Goal: Information Seeking & Learning: Learn about a topic

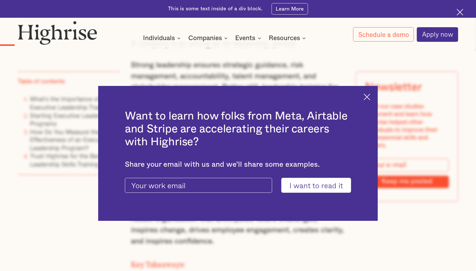
scroll to position [488, 0]
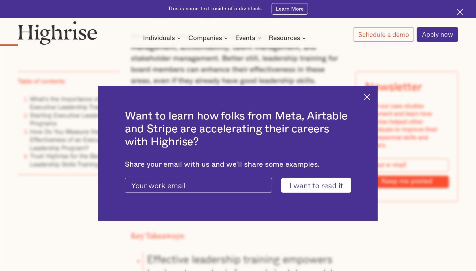
click at [370, 96] on img at bounding box center [367, 97] width 7 height 7
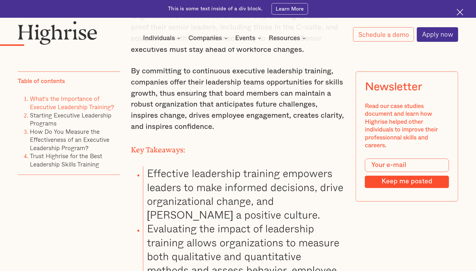
scroll to position [517, 0]
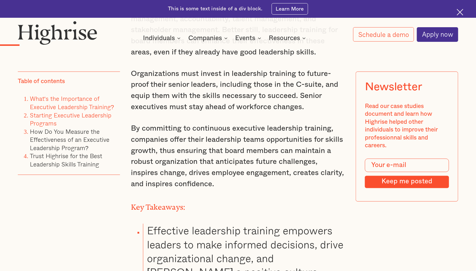
click at [66, 117] on link "Starting Executive Leadership Programs" at bounding box center [71, 120] width 82 height 18
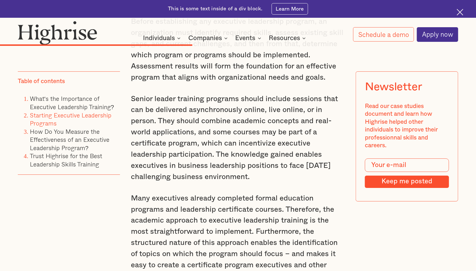
scroll to position [1966, 0]
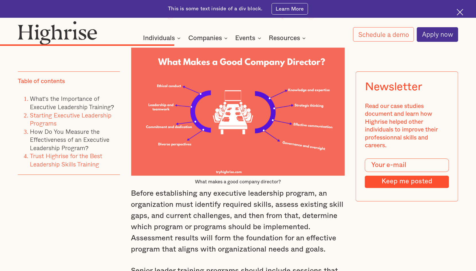
click at [75, 161] on link "Trust Highrise for the Best Leadership Skills Training" at bounding box center [66, 161] width 72 height 18
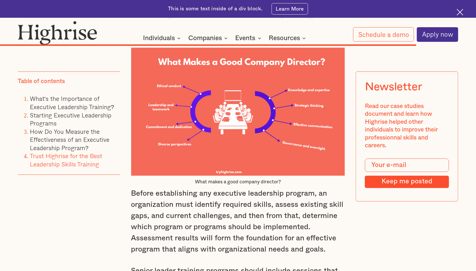
scroll to position [4311, 0]
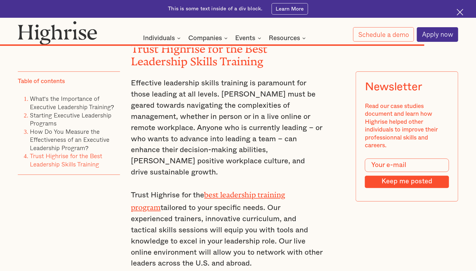
click at [260, 191] on link "best leadership training program" at bounding box center [208, 200] width 154 height 18
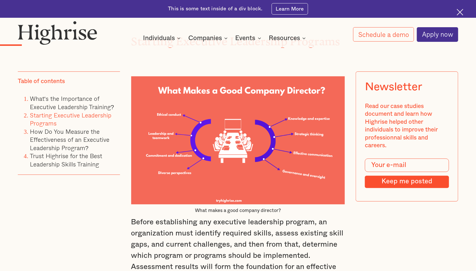
scroll to position [517, 0]
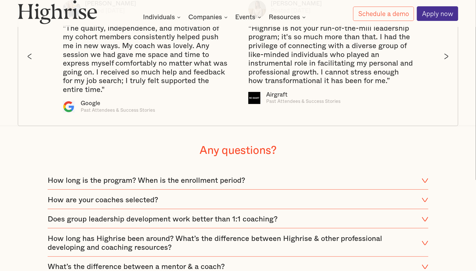
scroll to position [1234, 0]
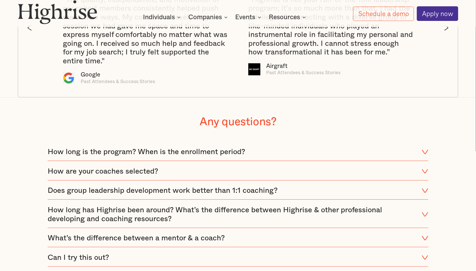
click at [425, 154] on icon at bounding box center [425, 152] width 6 height 4
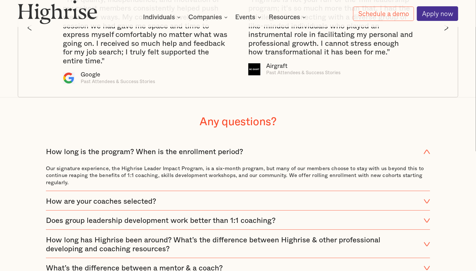
click at [425, 157] on icon at bounding box center [427, 152] width 7 height 9
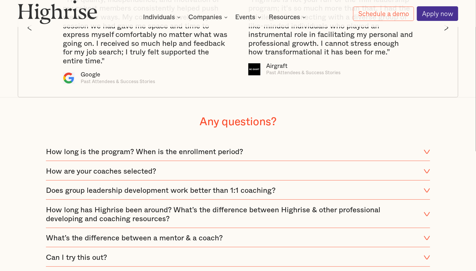
click at [426, 174] on icon at bounding box center [427, 172] width 6 height 4
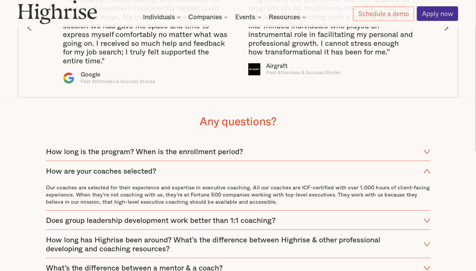
click at [426, 176] on icon at bounding box center [427, 171] width 7 height 9
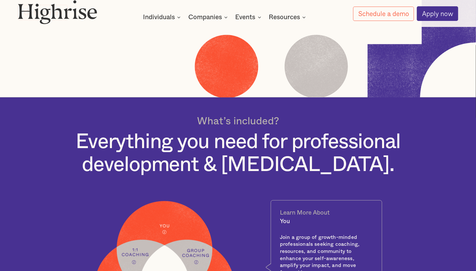
scroll to position [0, 0]
